Goal: Transaction & Acquisition: Subscribe to service/newsletter

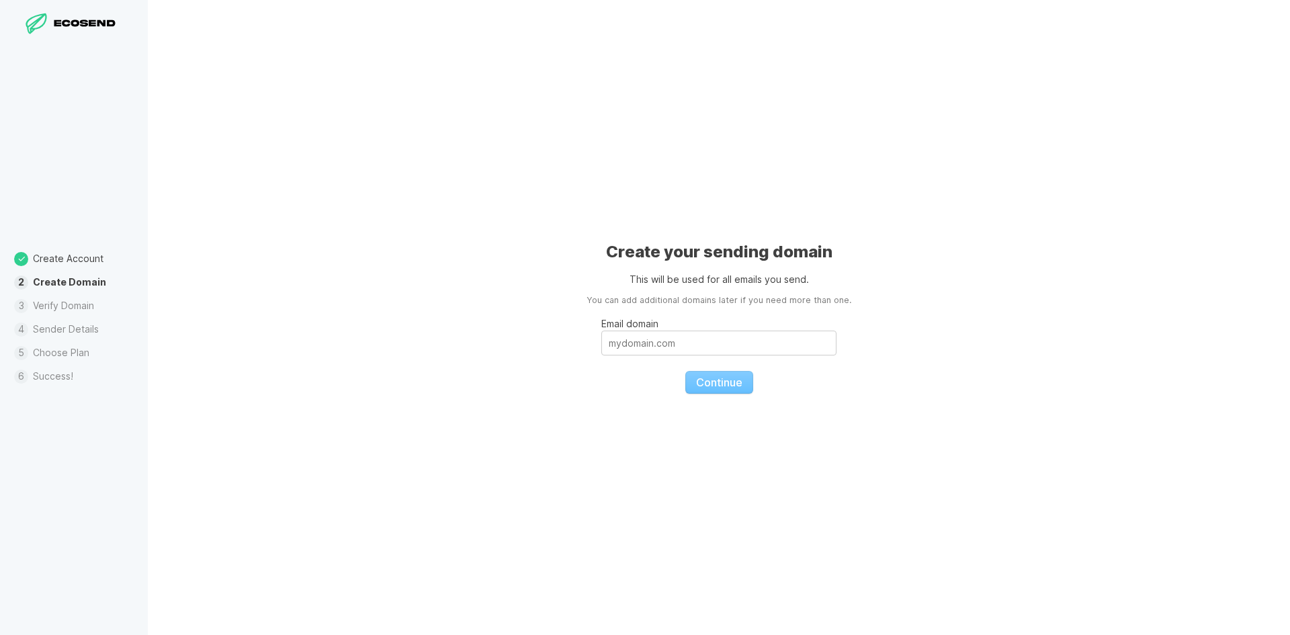
drag, startPoint x: 1045, startPoint y: 209, endPoint x: 1086, endPoint y: 181, distance: 49.4
click at [1045, 209] on div "Create your sending domain This will be used for all emails you send. You can a…" at bounding box center [719, 317] width 1142 height 635
click at [740, 353] on input "Email domain" at bounding box center [718, 342] width 235 height 25
paste input "[PERSON_NAME][EMAIL_ADDRESS][DOMAIN_NAME]"
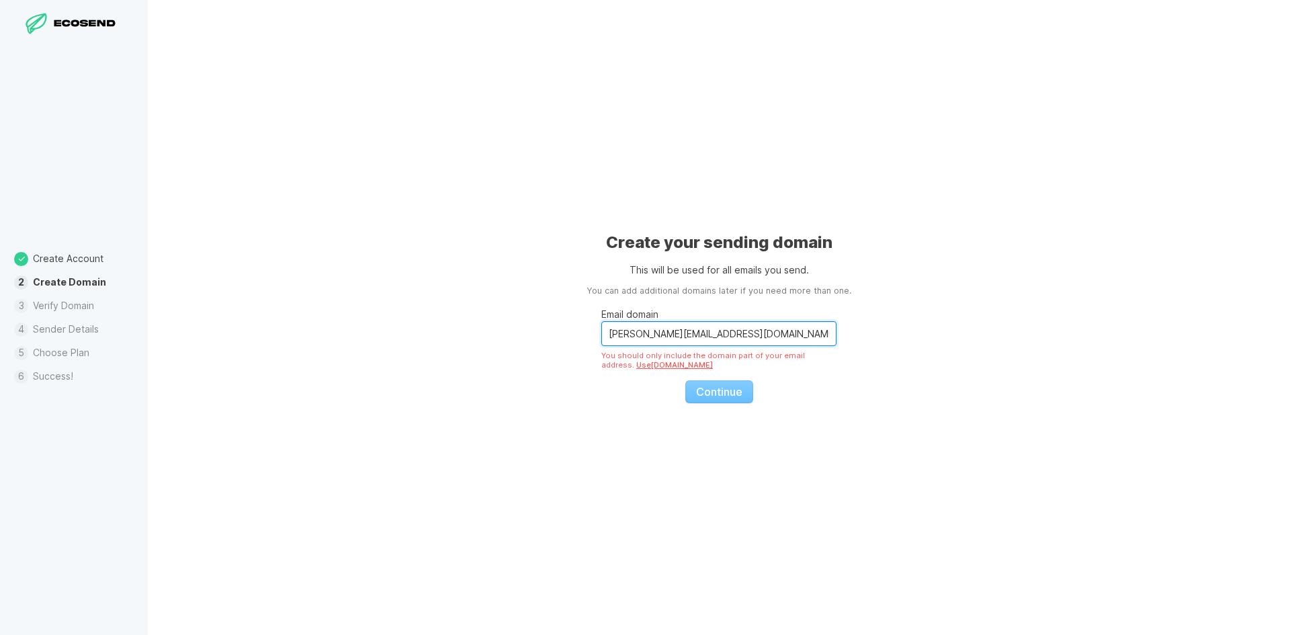
drag, startPoint x: 639, startPoint y: 332, endPoint x: 560, endPoint y: 345, distance: 80.9
click at [560, 345] on div "Create your sending domain This will be used for all emails you send. You can a…" at bounding box center [719, 317] width 1142 height 635
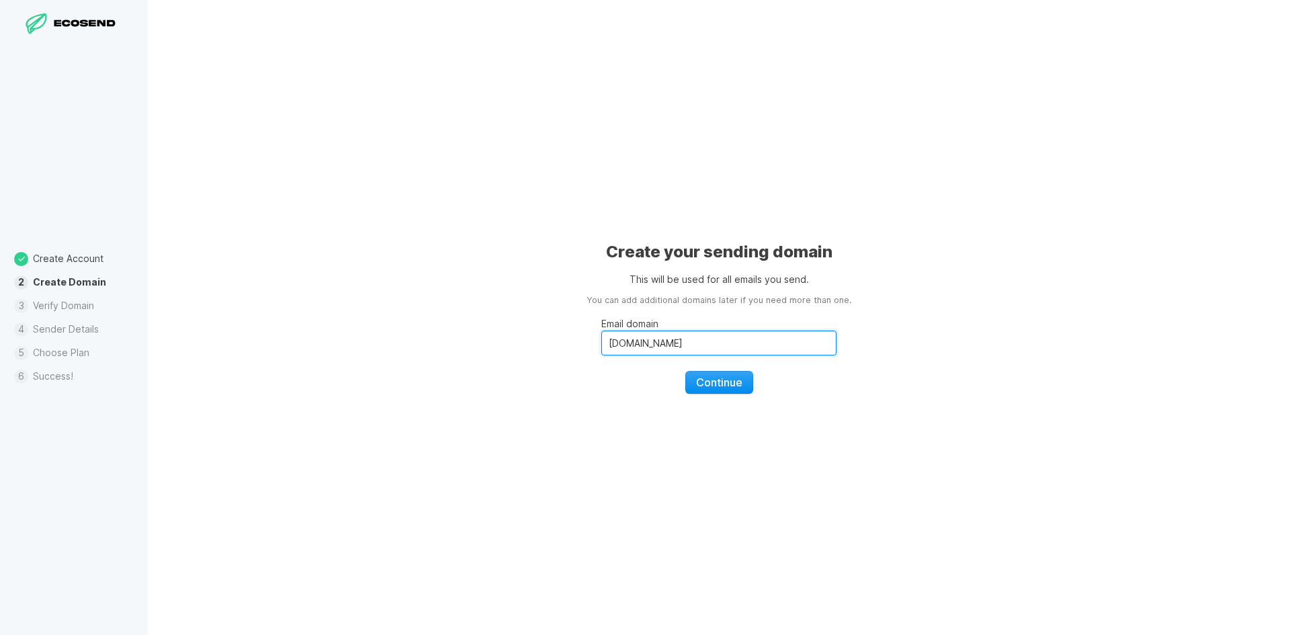
type input "[DOMAIN_NAME]"
click at [715, 377] on span "Continue" at bounding box center [719, 381] width 46 height 13
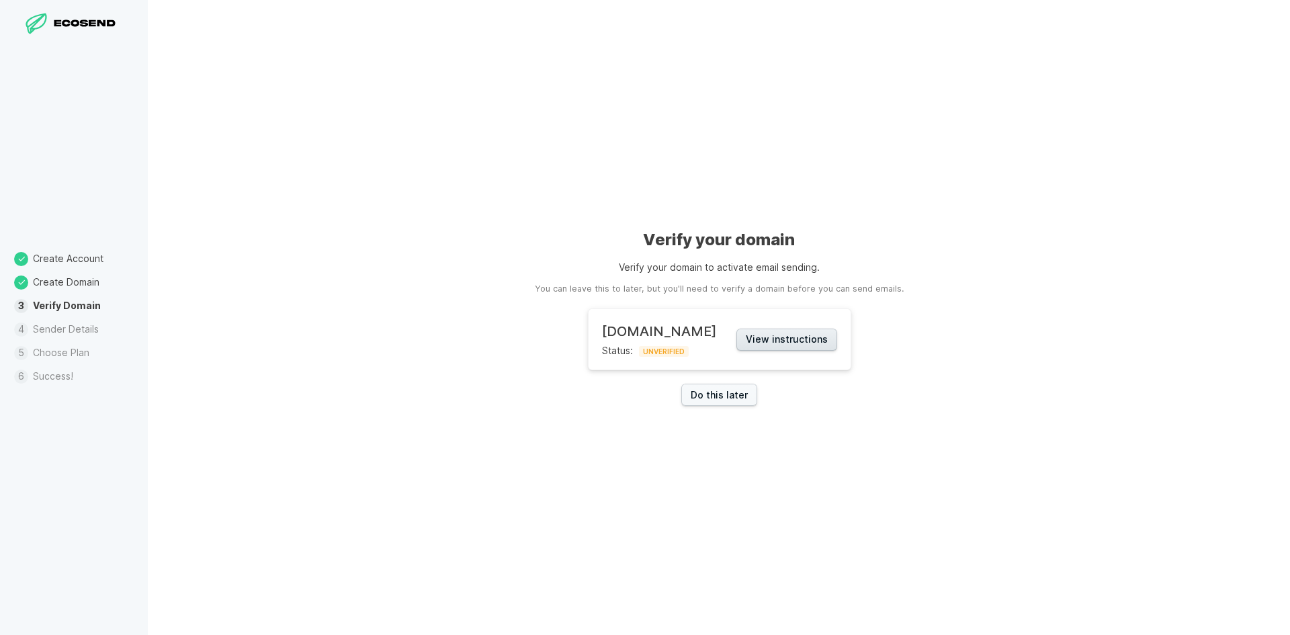
click at [837, 340] on button "View instructions" at bounding box center [786, 339] width 101 height 22
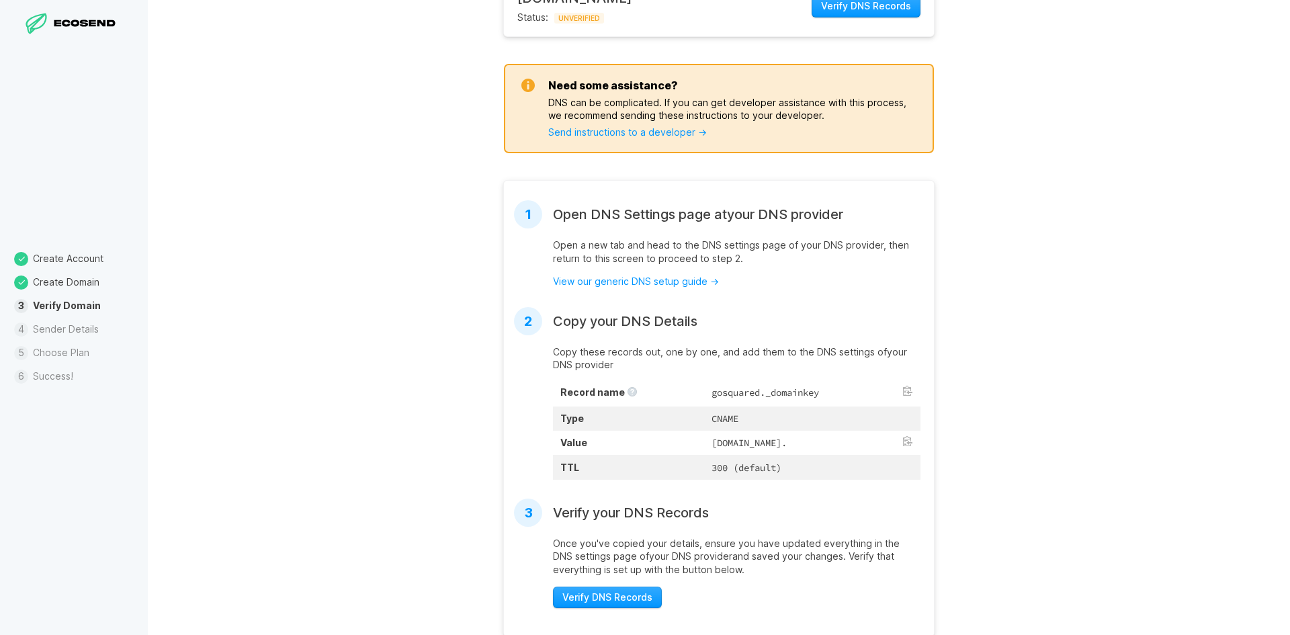
scroll to position [218, 0]
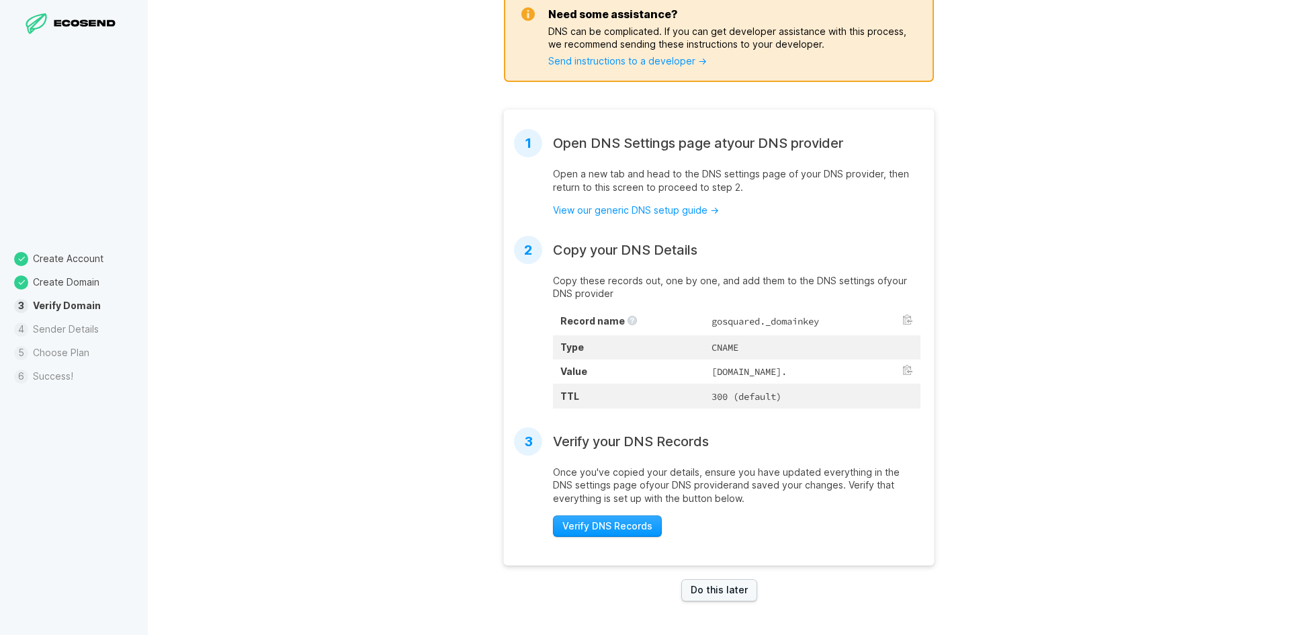
click at [704, 311] on td "gosquared._domainkey" at bounding box center [812, 322] width 216 height 26
click at [704, 310] on td "gosquared._domainkey" at bounding box center [812, 322] width 216 height 26
copy td "gosquared._domainkey"
click at [819, 579] on div "[DOMAIN_NAME] Status: UNVERIFIED Verify DNS Records Need some assistance? DNS c…" at bounding box center [718, 235] width 443 height 688
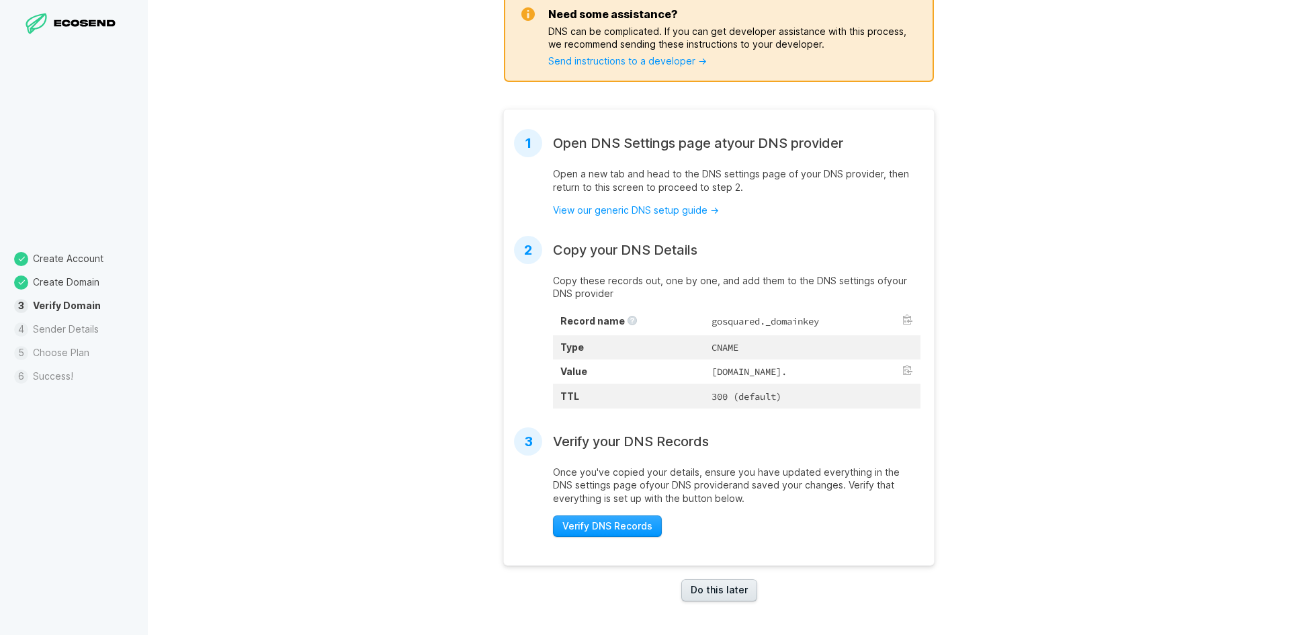
click at [714, 594] on link "Do this later" at bounding box center [719, 590] width 76 height 22
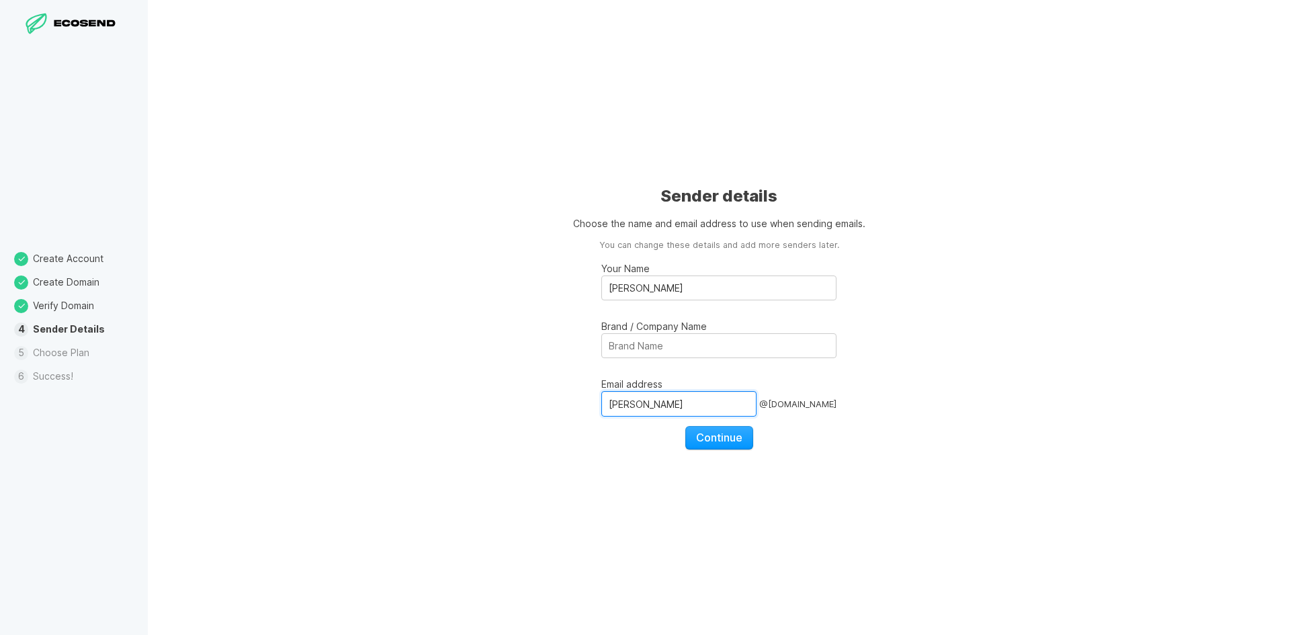
click at [650, 398] on input "[PERSON_NAME]" at bounding box center [678, 404] width 155 height 26
click at [648, 338] on input "Brand / Company Name" at bounding box center [718, 345] width 235 height 25
drag, startPoint x: 668, startPoint y: 349, endPoint x: 650, endPoint y: 348, distance: 18.2
click at [650, 348] on input "Brand / Company Name" at bounding box center [718, 345] width 235 height 25
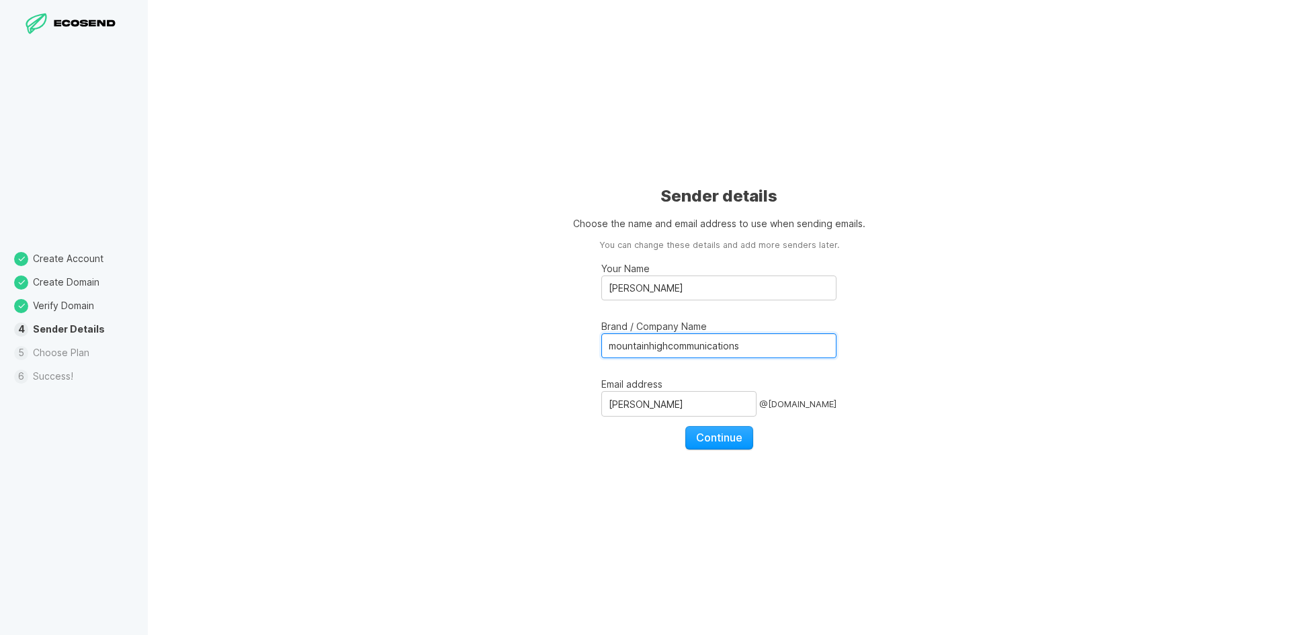
click at [669, 349] on input "mountainhighcommunications" at bounding box center [718, 345] width 235 height 25
type input "mountainhigh communications"
click at [712, 424] on fieldset "Your Name [PERSON_NAME] / Company Name mountainhigh communications Email addres…" at bounding box center [718, 350] width 235 height 197
click at [705, 435] on span "Continue" at bounding box center [719, 437] width 46 height 13
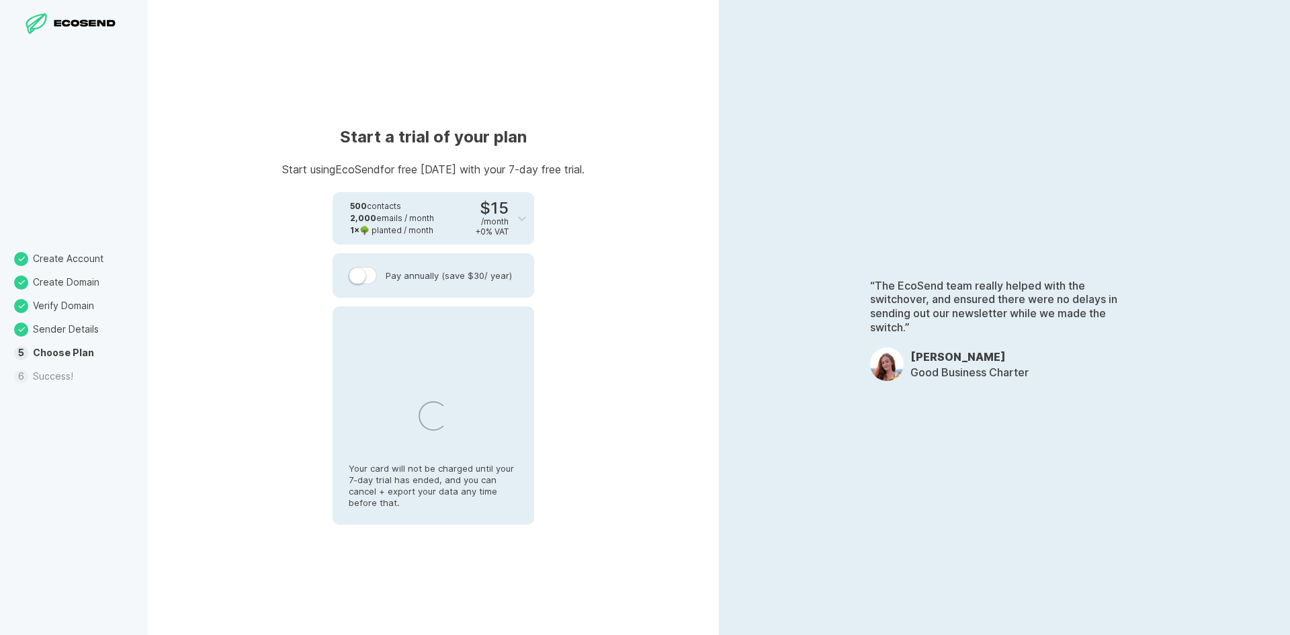
select select "TN"
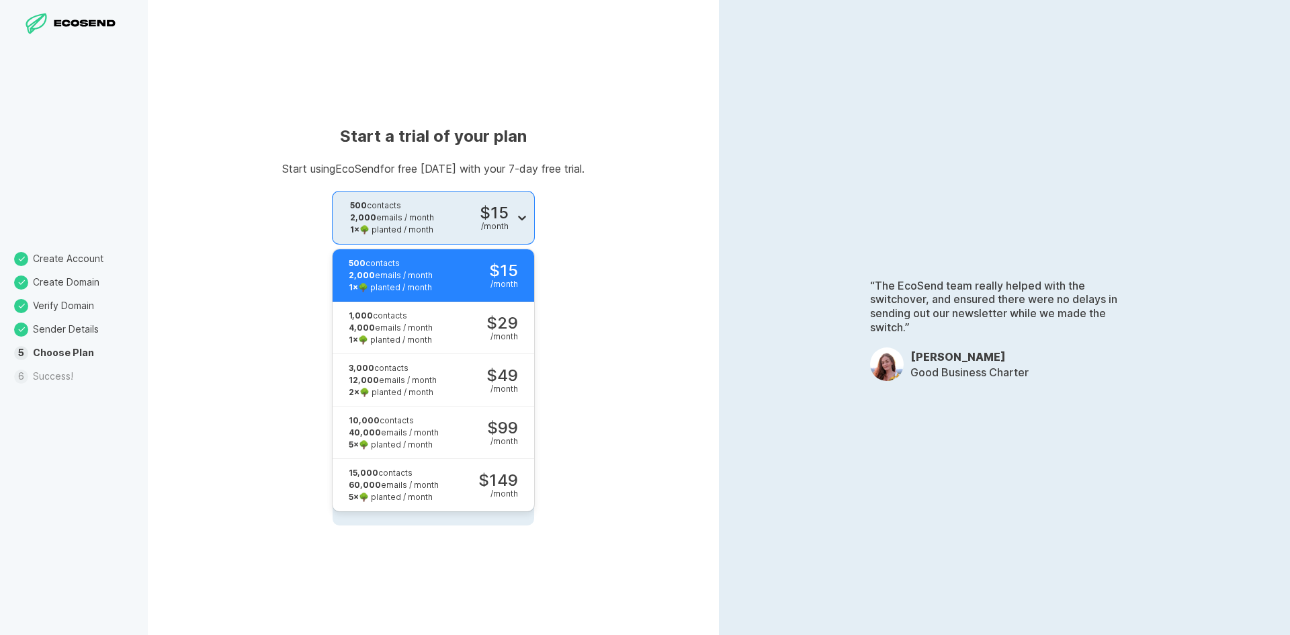
click at [518, 224] on icon at bounding box center [521, 217] width 13 height 13
click at [450, 476] on div "15,000 contacts 60,000 emails / month 5 × 🌳 planted / month $149 / month" at bounding box center [424, 485] width 185 height 52
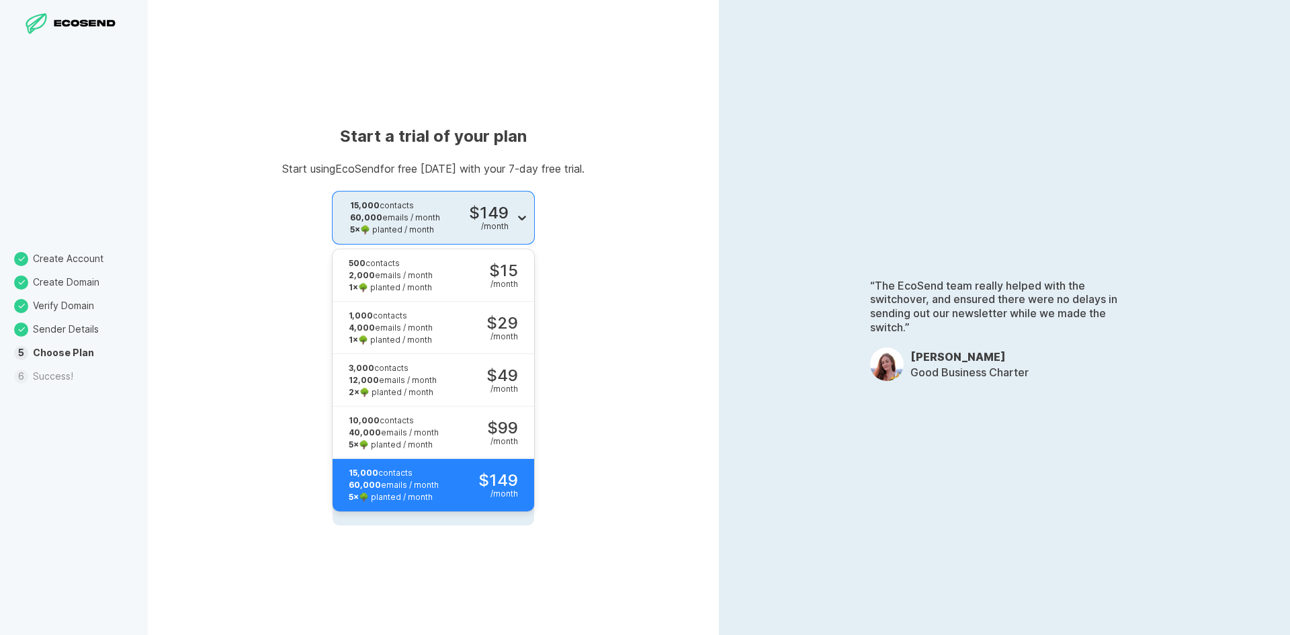
click at [517, 222] on icon at bounding box center [521, 217] width 13 height 13
click at [443, 487] on div "15,000 contacts 60,000 emails / month 5 × 🌳 planted / month $149 / month" at bounding box center [424, 485] width 185 height 52
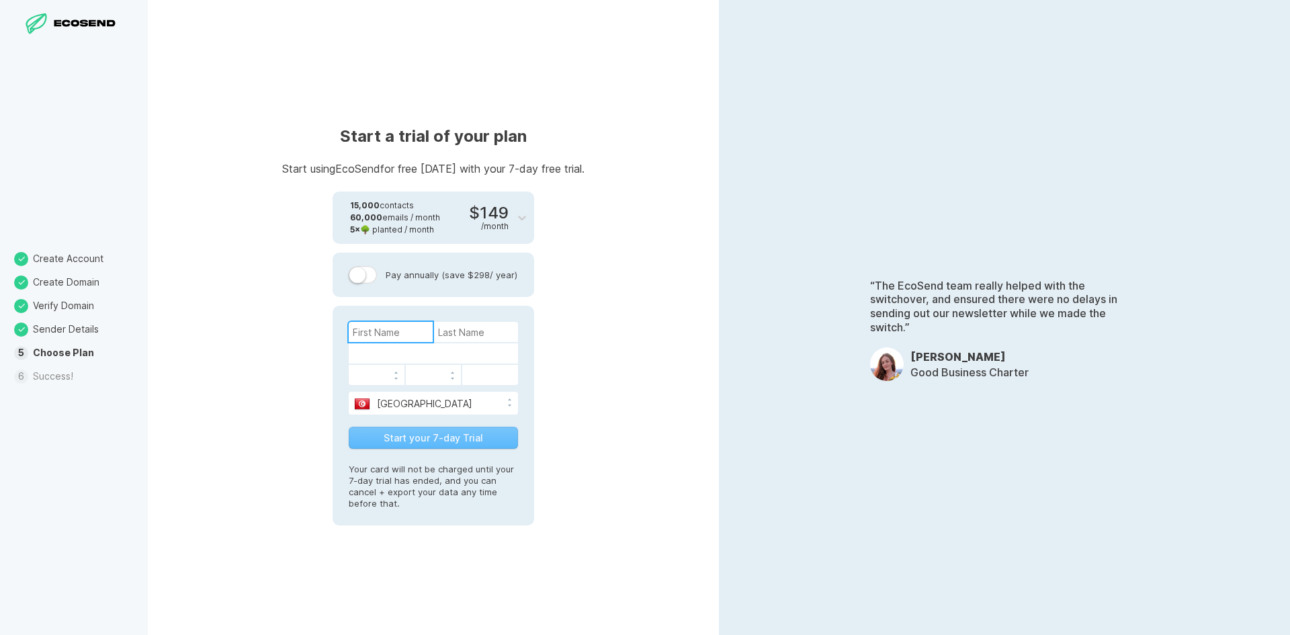
click at [412, 323] on input at bounding box center [391, 332] width 84 height 20
type input "[PERSON_NAME]"
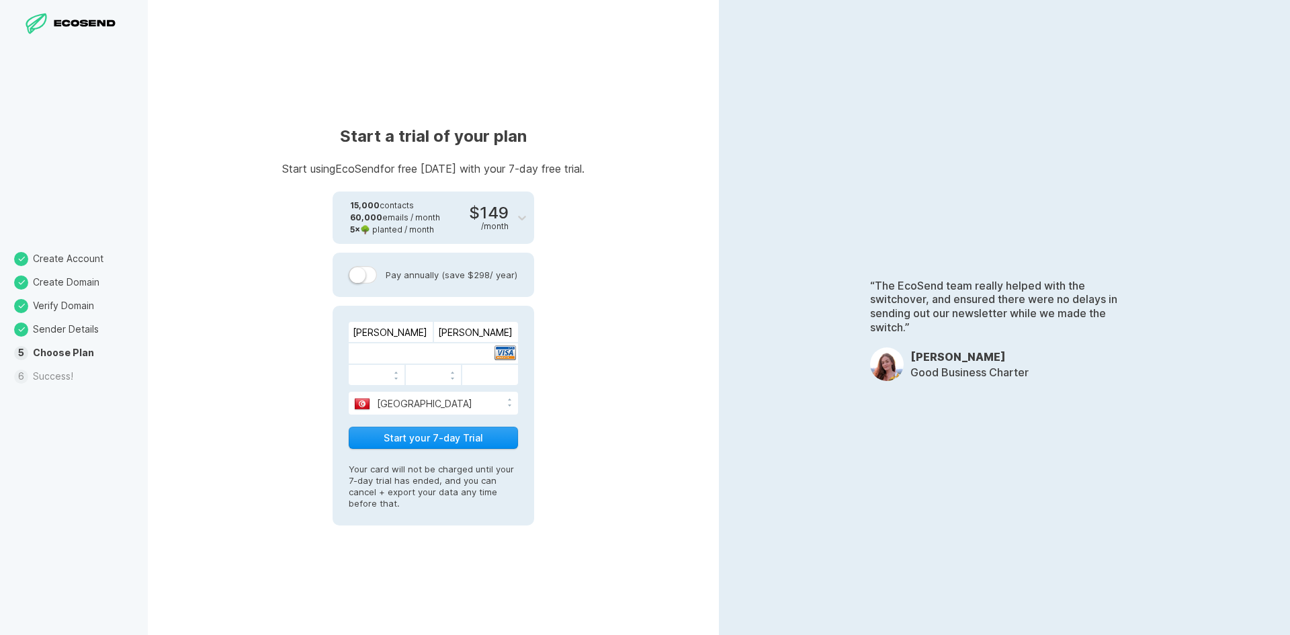
click at [455, 429] on button "Start your 7-day Trial" at bounding box center [433, 438] width 169 height 22
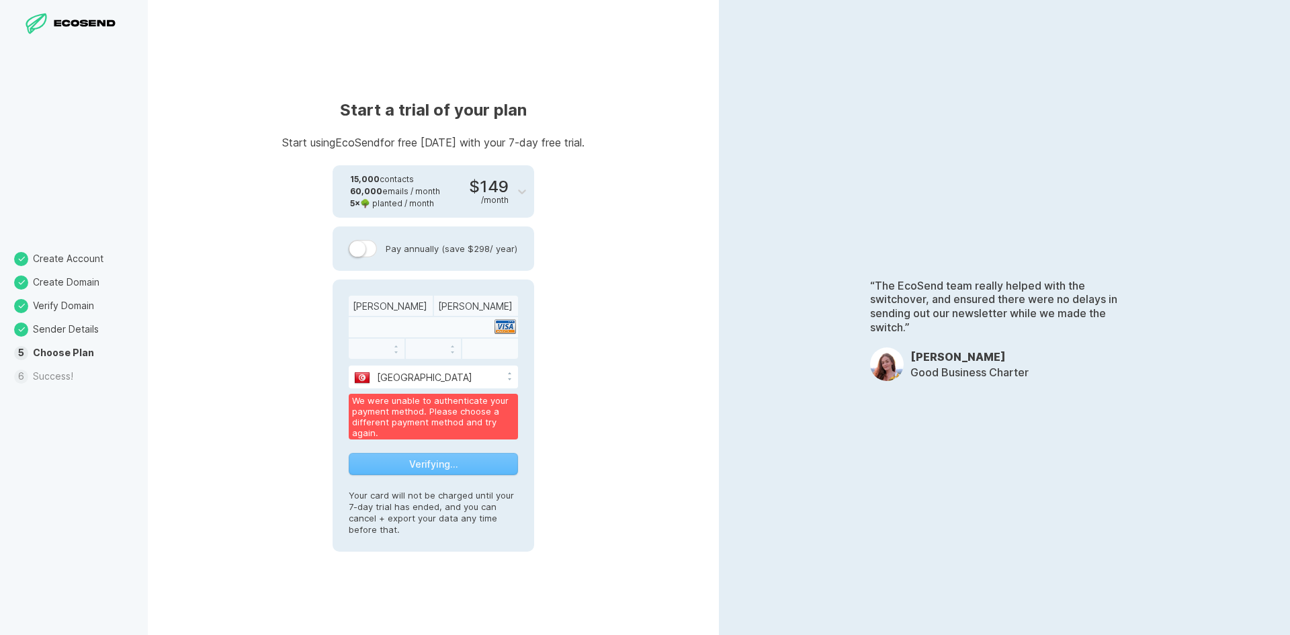
click at [431, 324] on div at bounding box center [433, 327] width 169 height 20
click at [304, 338] on div "Start a trial of your plan Start using EcoSend for free [DATE] with your 7-day …" at bounding box center [433, 317] width 571 height 635
click at [398, 330] on div at bounding box center [433, 327] width 169 height 20
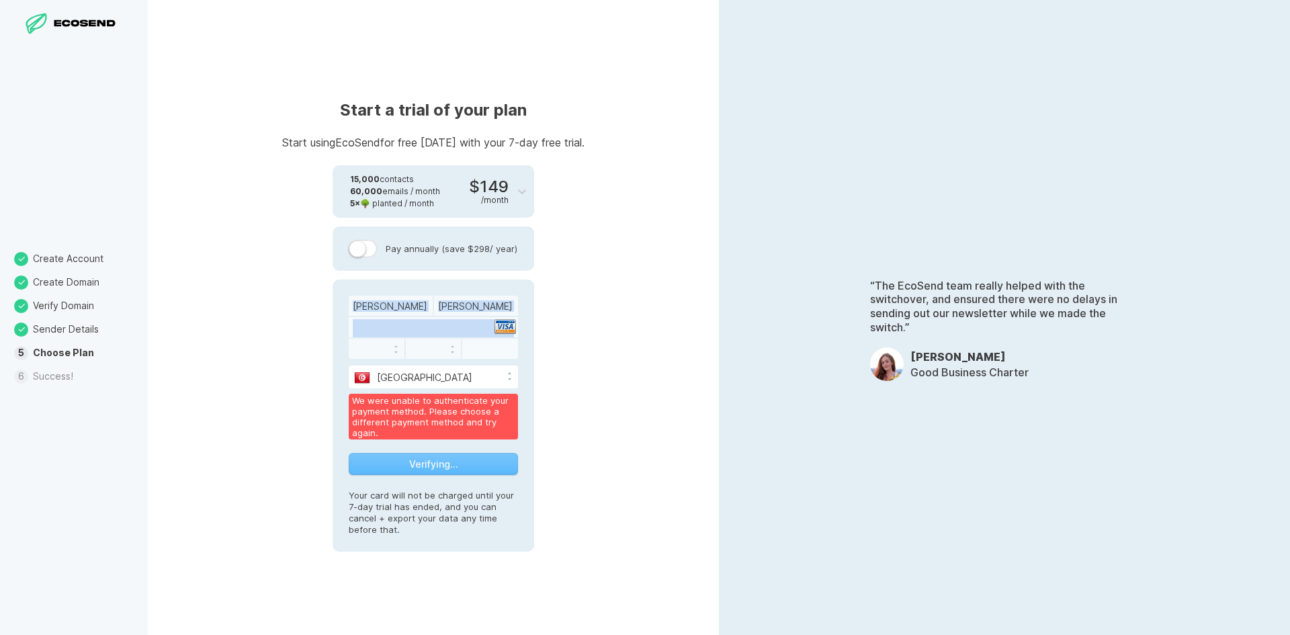
click at [398, 330] on div at bounding box center [433, 327] width 169 height 20
click at [365, 349] on div at bounding box center [377, 349] width 56 height 20
click at [408, 470] on div "Verifying…" at bounding box center [433, 464] width 169 height 22
click at [408, 469] on div "Verifying…" at bounding box center [433, 464] width 169 height 22
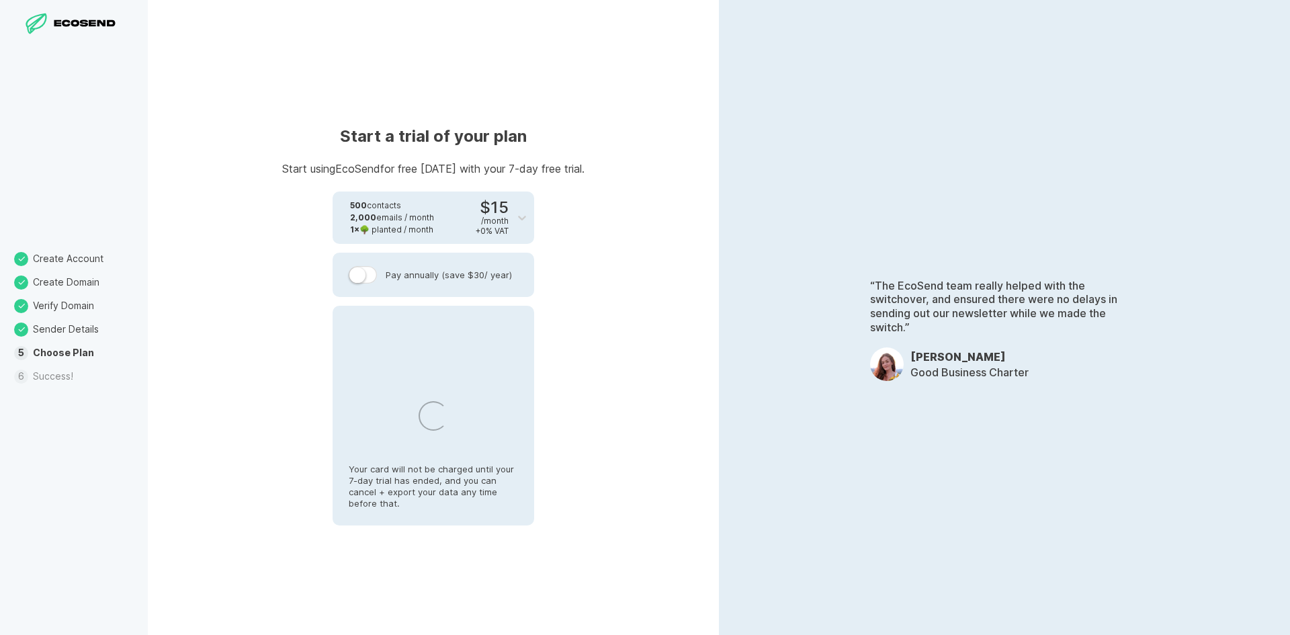
select select "TN"
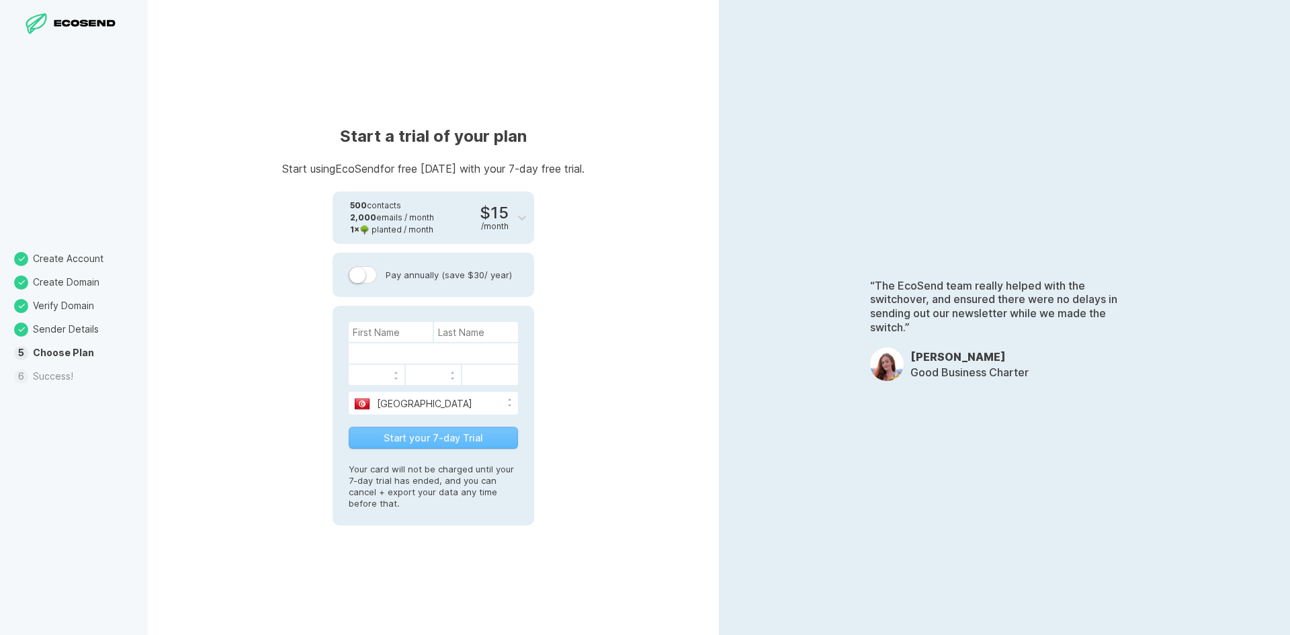
click at [416, 319] on div "Afghanistan Aland Islands Albania Algeria American Samoa Andorra Angola Anguill…" at bounding box center [433, 415] width 202 height 219
click at [410, 327] on input at bounding box center [391, 332] width 84 height 20
type input "[PERSON_NAME]"
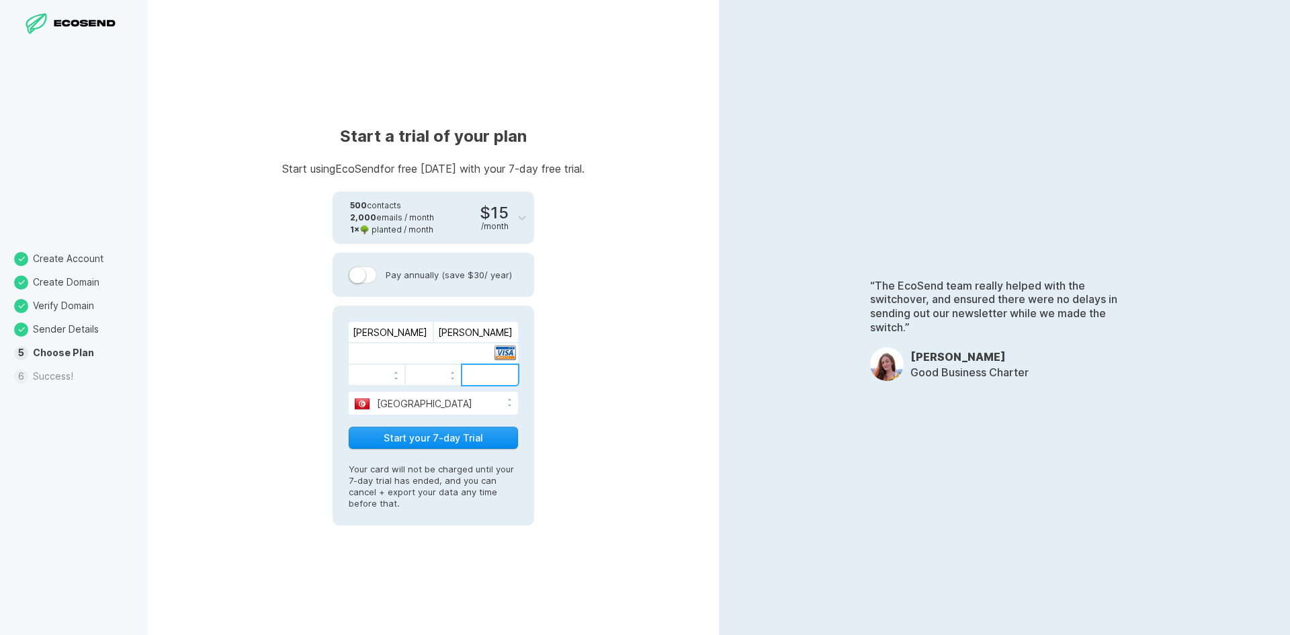
click at [409, 429] on button "Start your 7-day Trial" at bounding box center [433, 438] width 169 height 22
